Goal: Information Seeking & Learning: Check status

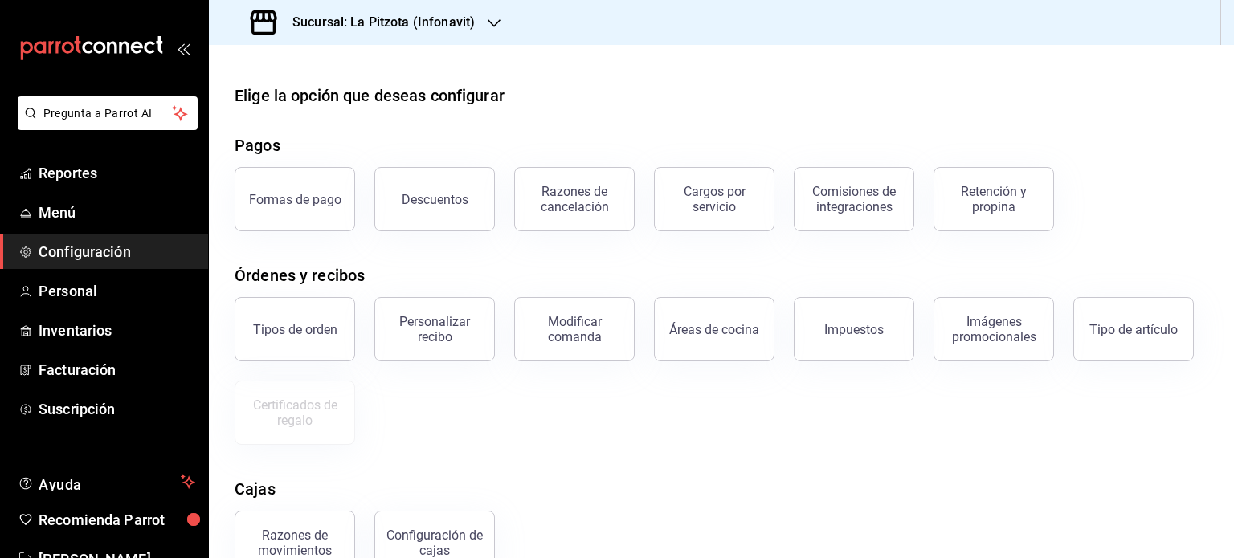
scroll to position [47, 0]
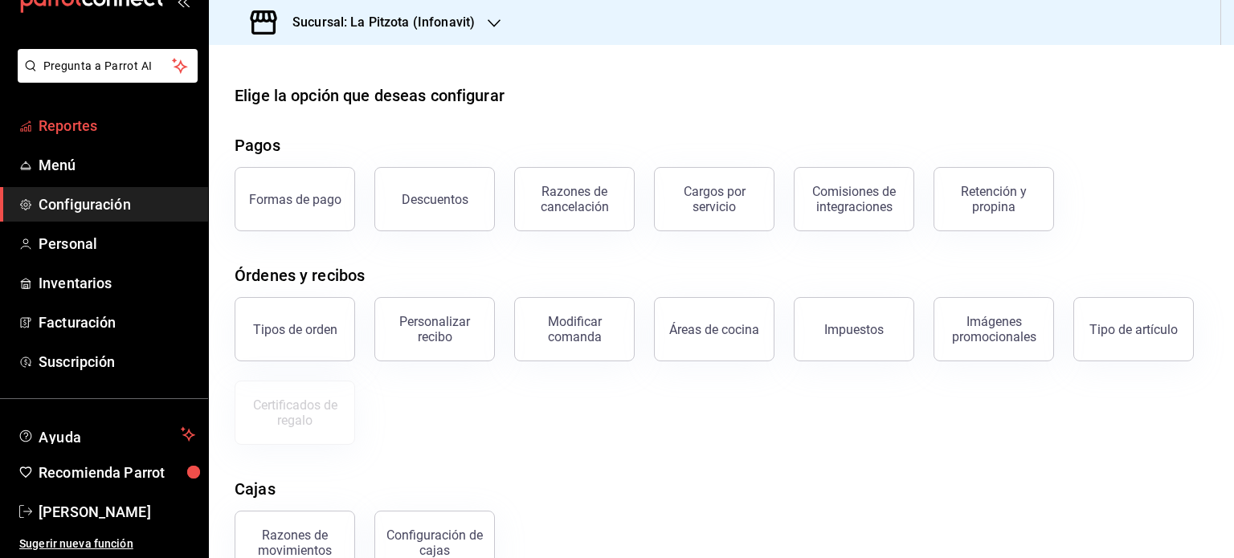
click at [66, 121] on span "Reportes" at bounding box center [117, 126] width 157 height 22
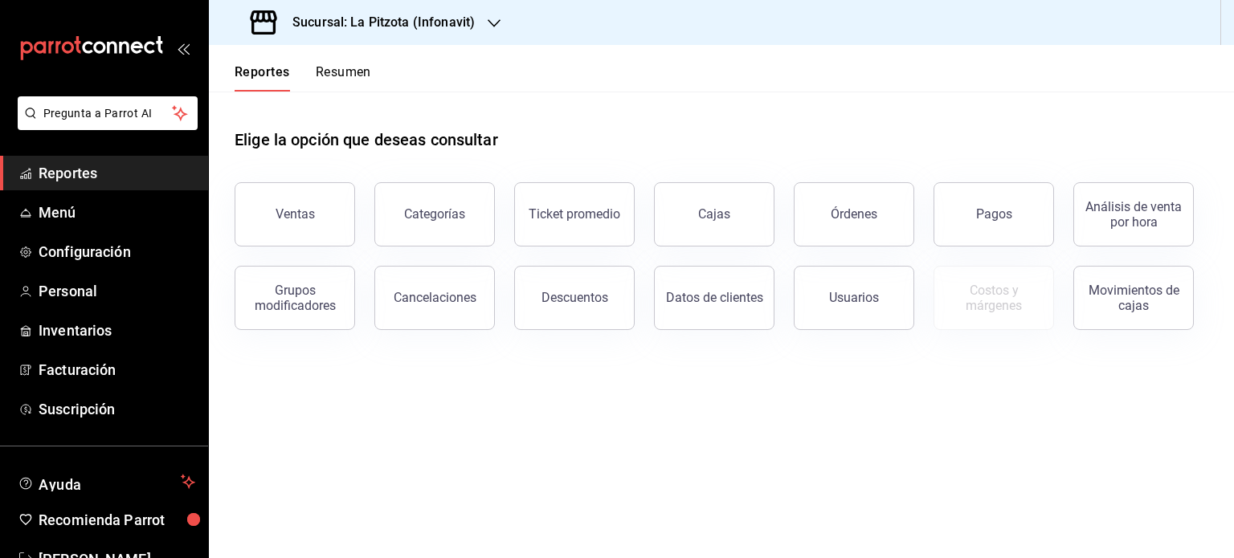
click at [337, 74] on button "Resumen" at bounding box center [343, 77] width 55 height 27
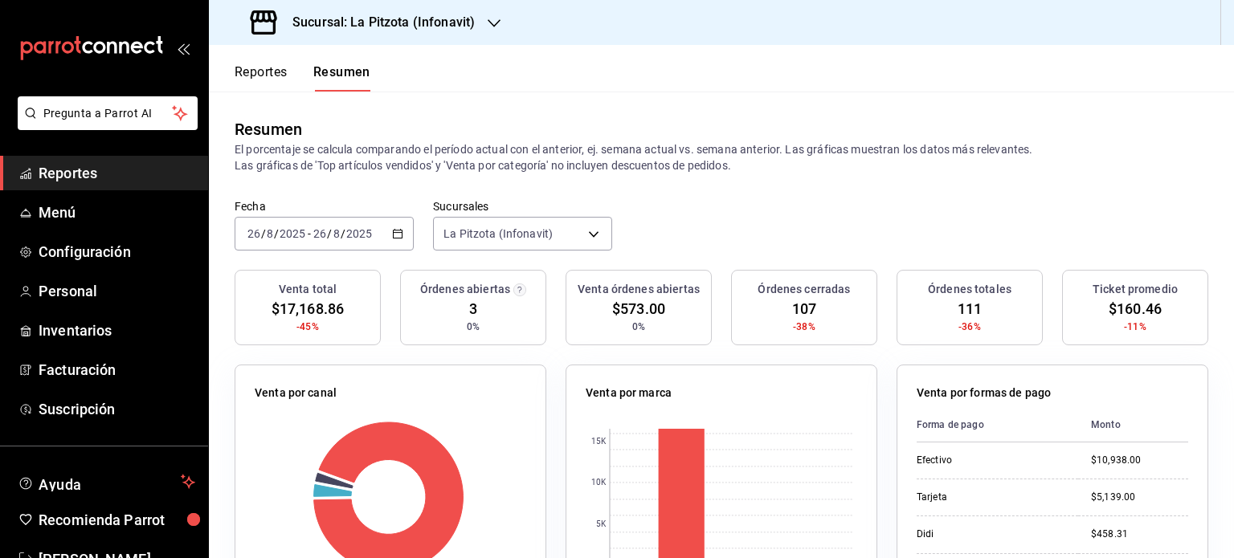
click at [267, 67] on button "Reportes" at bounding box center [260, 77] width 53 height 27
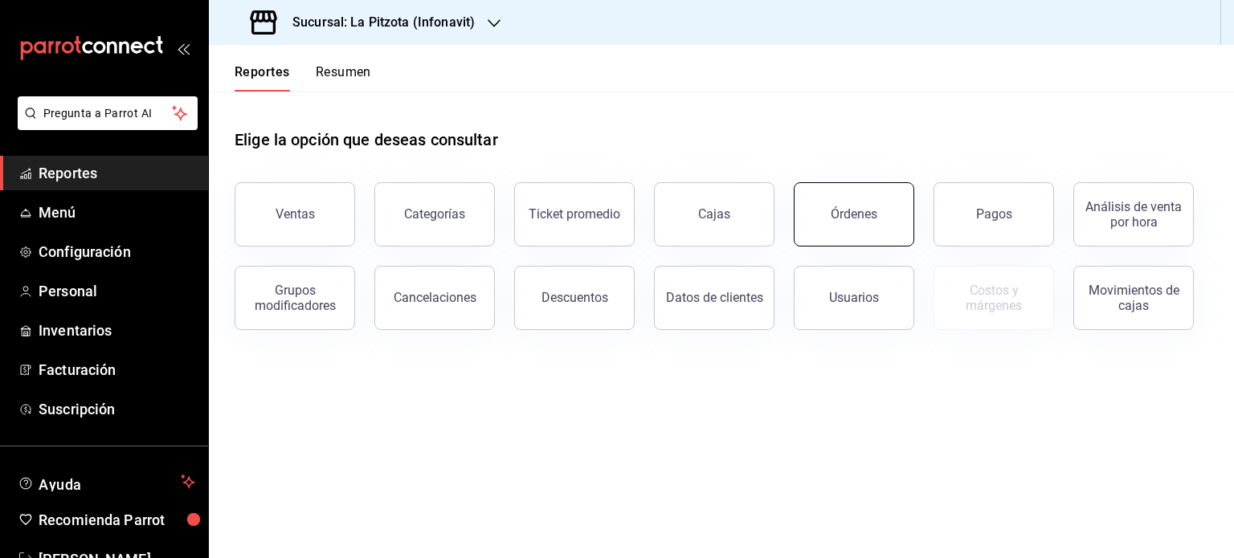
click at [810, 223] on button "Órdenes" at bounding box center [853, 214] width 120 height 64
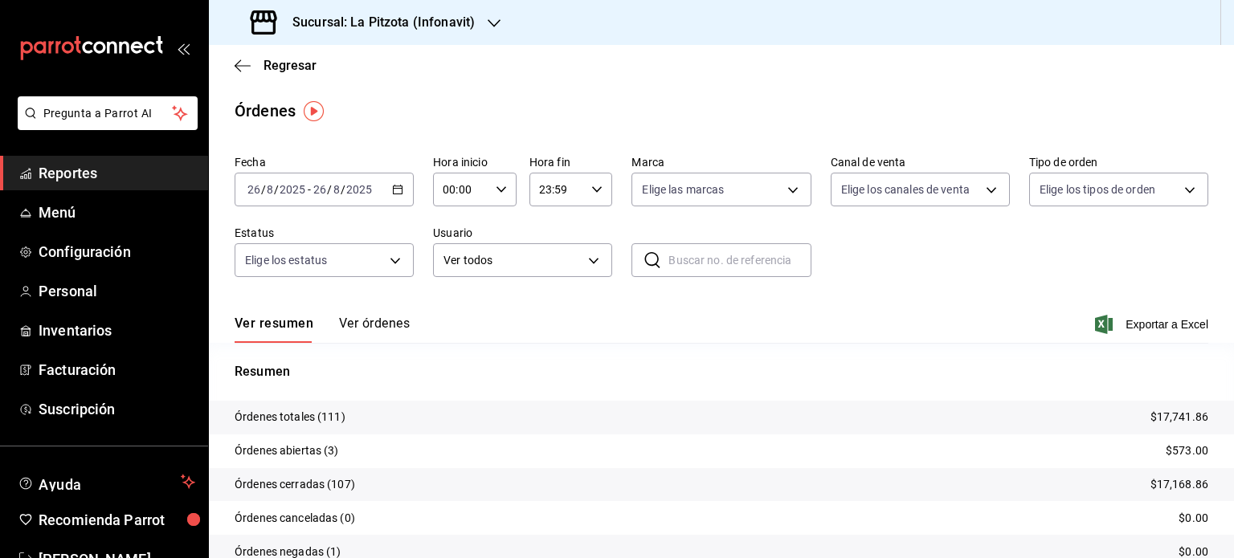
click at [400, 194] on icon "button" at bounding box center [397, 189] width 11 height 11
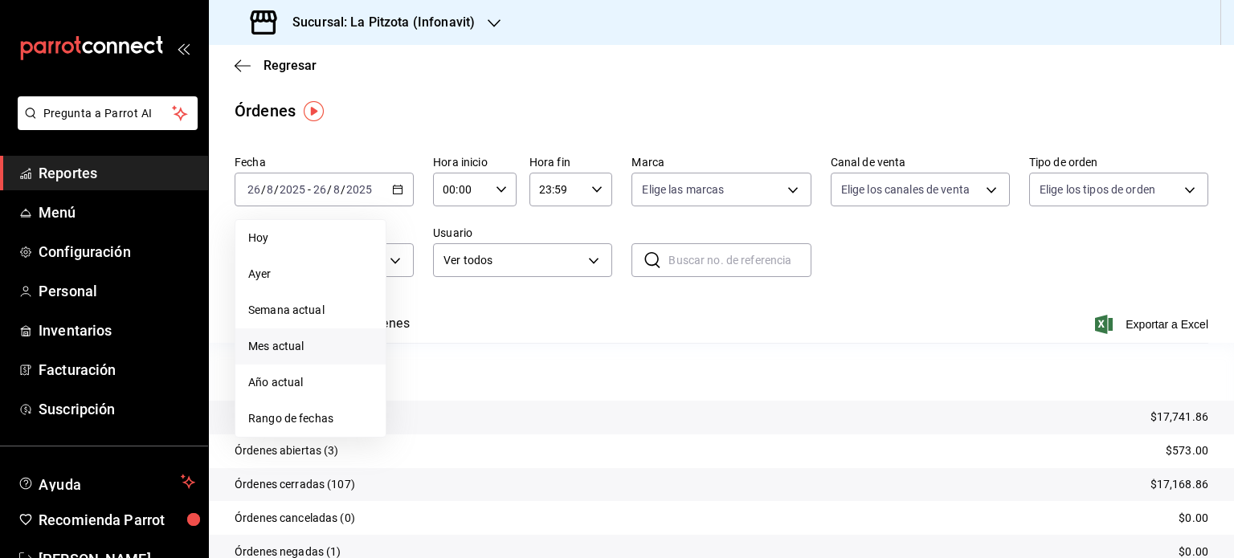
click at [289, 349] on span "Mes actual" at bounding box center [310, 346] width 124 height 17
